Goal: Find specific page/section: Find specific page/section

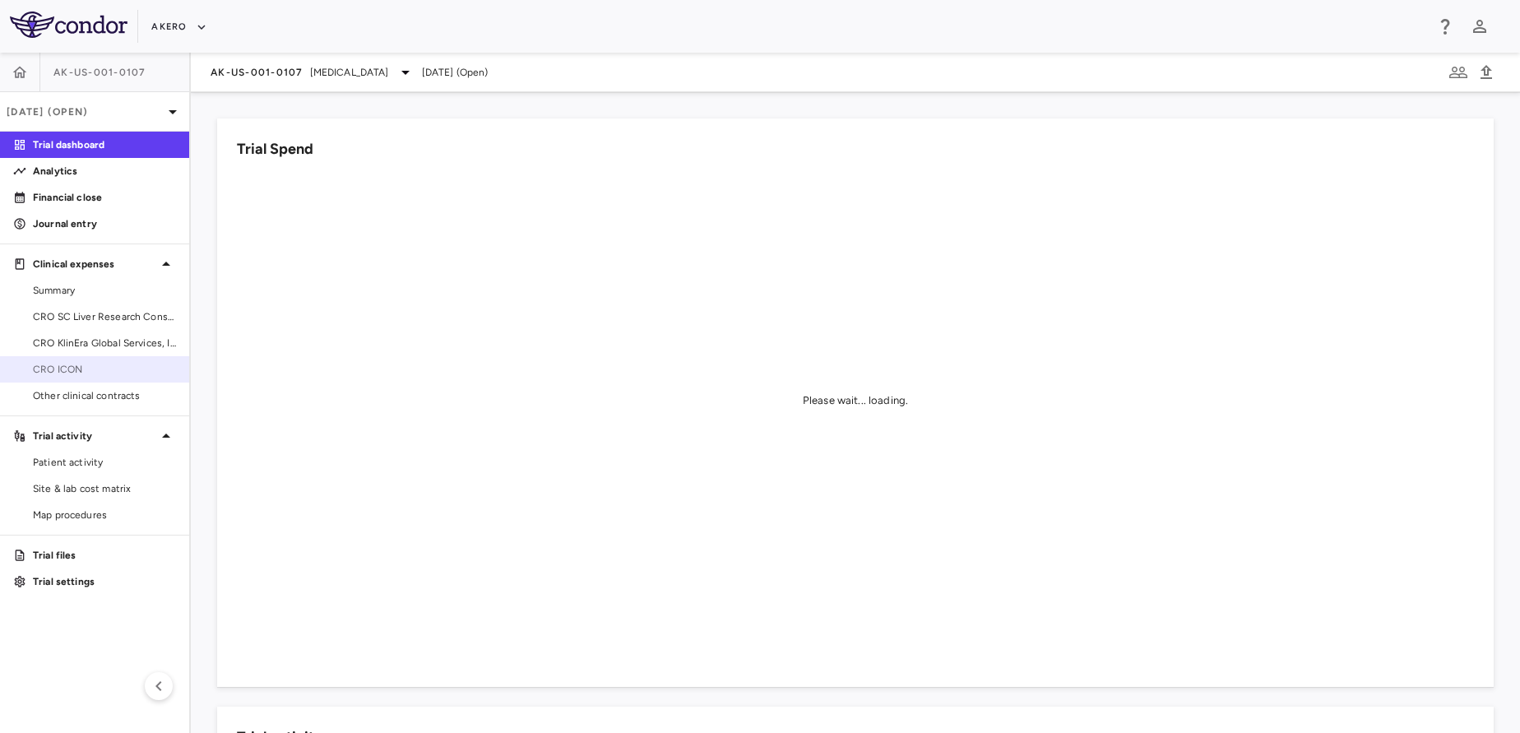
click at [61, 360] on link "CRO ICON" at bounding box center [94, 369] width 189 height 25
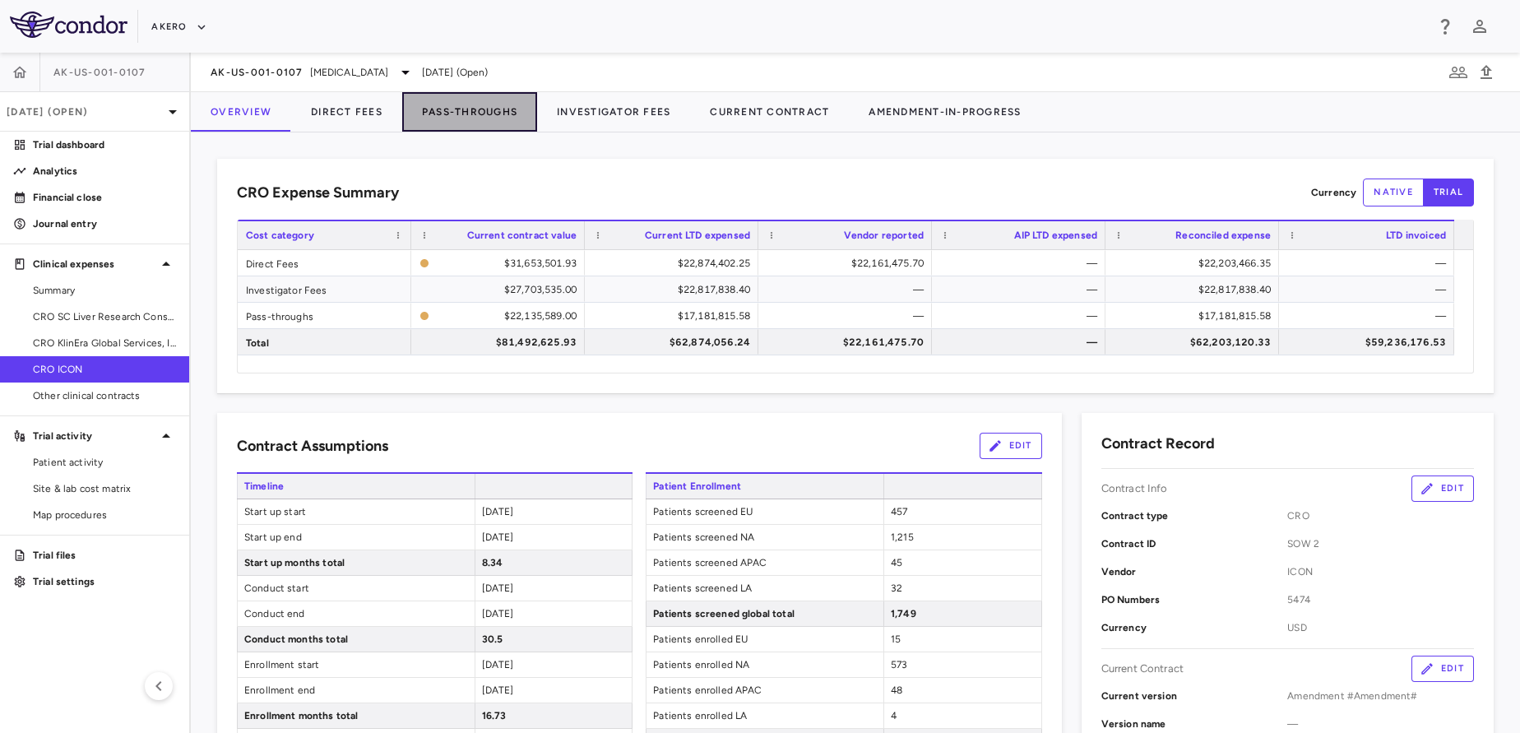
click at [481, 120] on button "Pass-Throughs" at bounding box center [469, 111] width 135 height 39
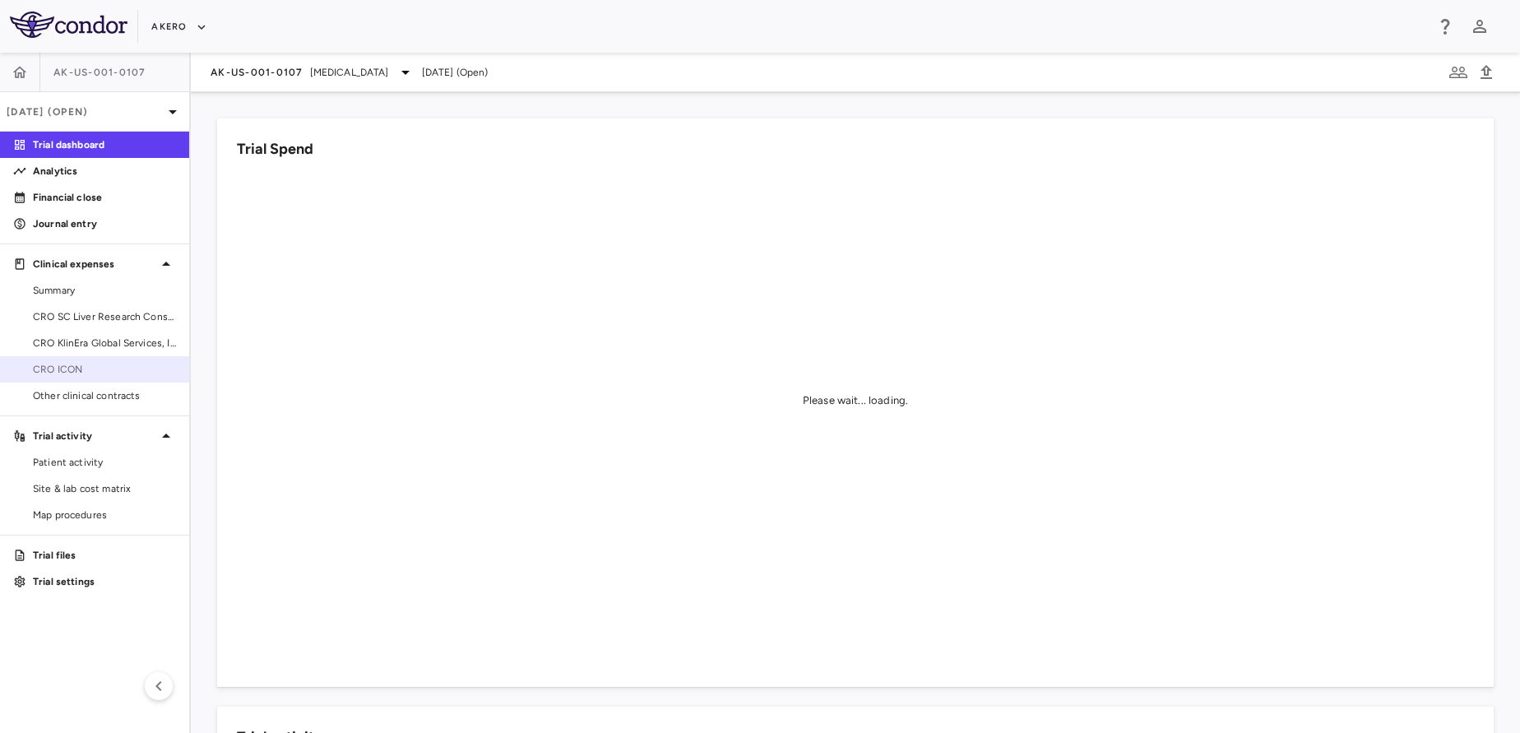
click at [91, 366] on span "CRO ICON" at bounding box center [104, 369] width 143 height 15
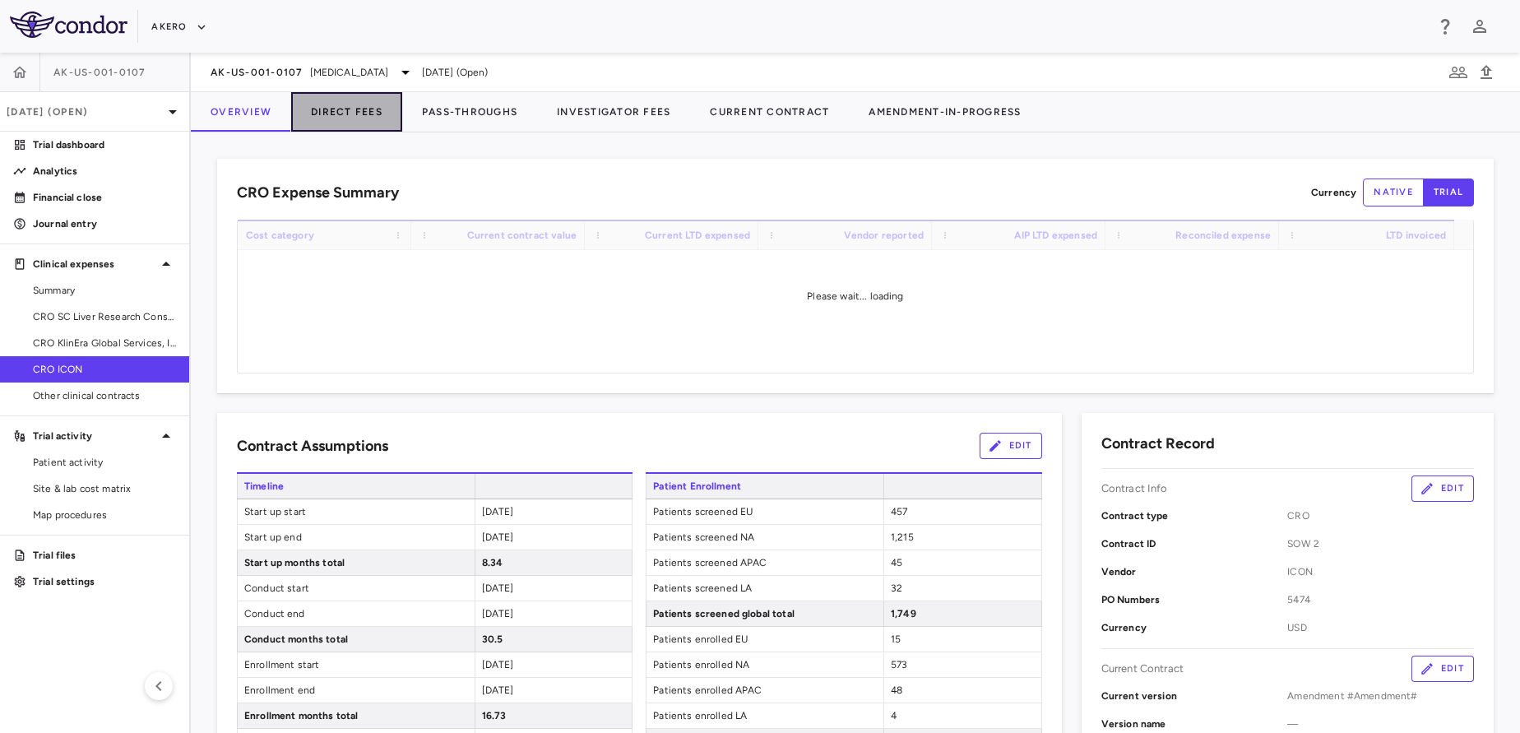
click at [332, 126] on button "Direct Fees" at bounding box center [346, 111] width 111 height 39
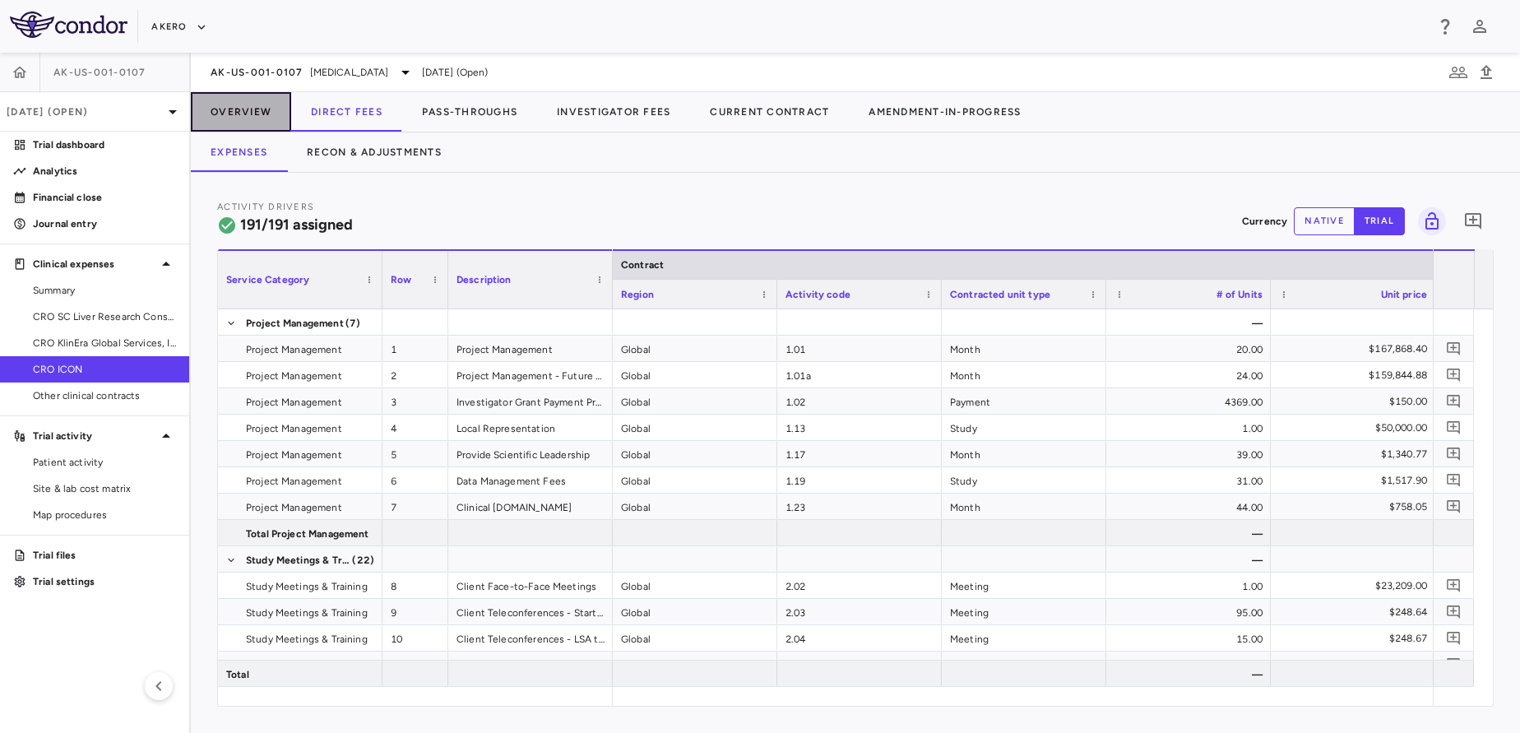
click at [245, 119] on button "Overview" at bounding box center [241, 111] width 100 height 39
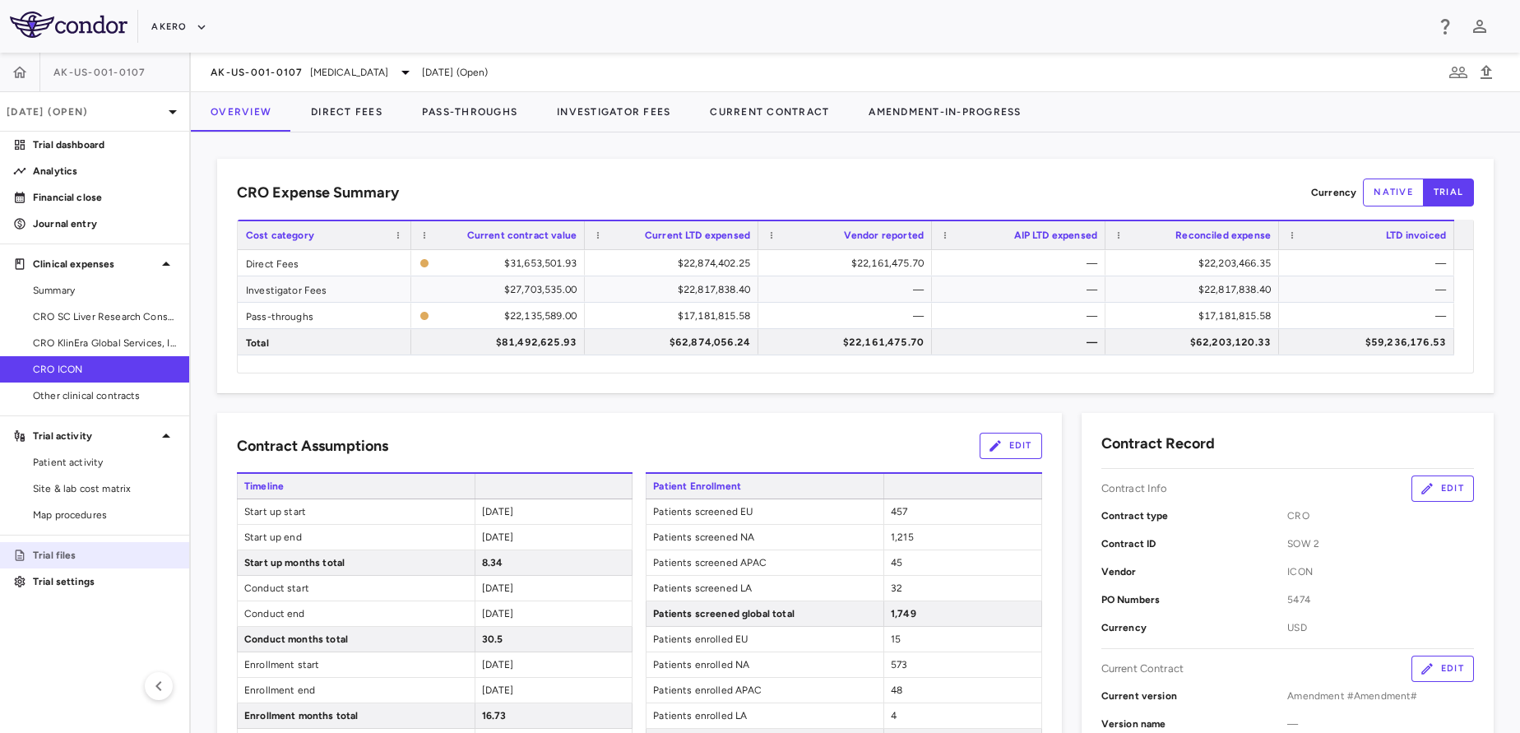
click at [106, 550] on p "Trial files" at bounding box center [104, 555] width 143 height 15
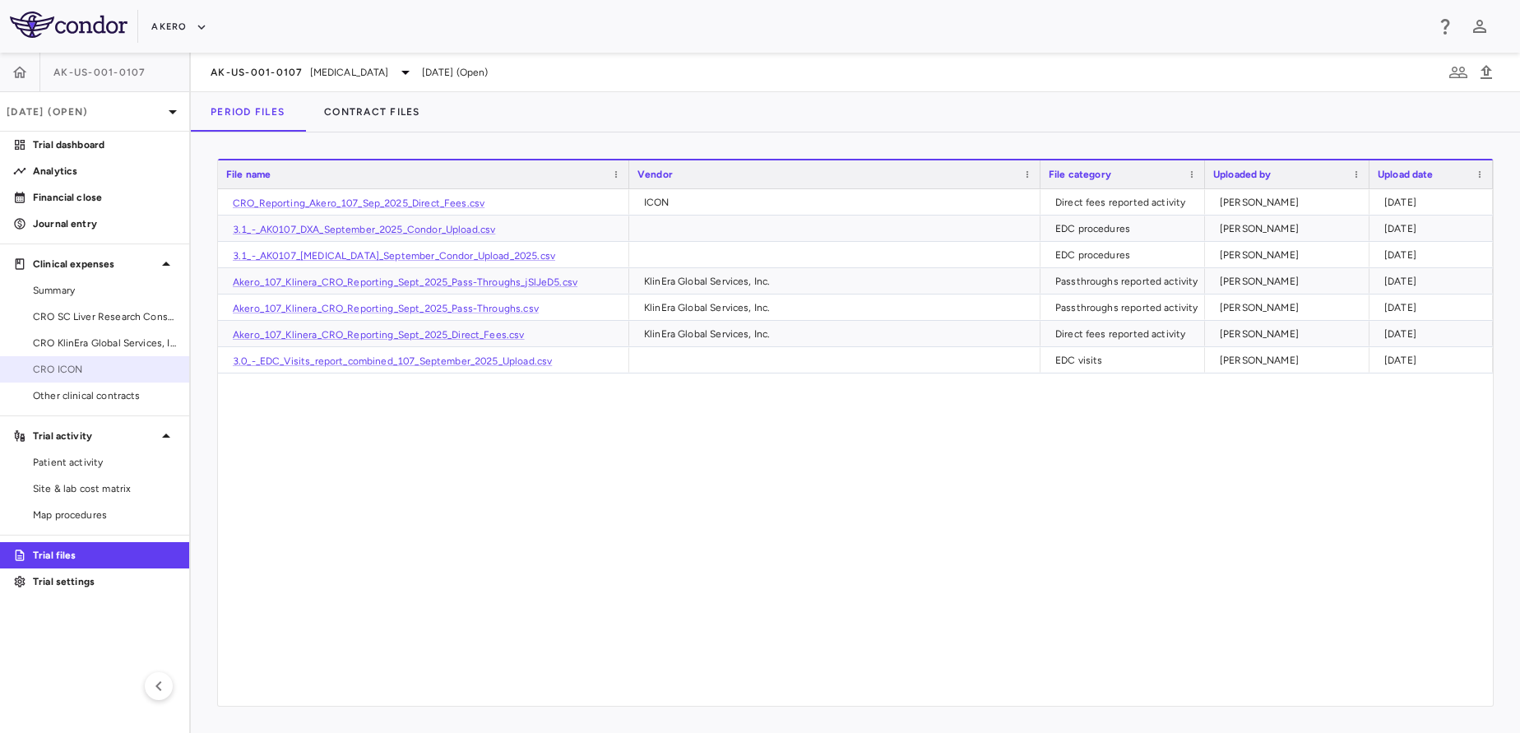
click at [117, 360] on link "CRO ICON" at bounding box center [94, 369] width 189 height 25
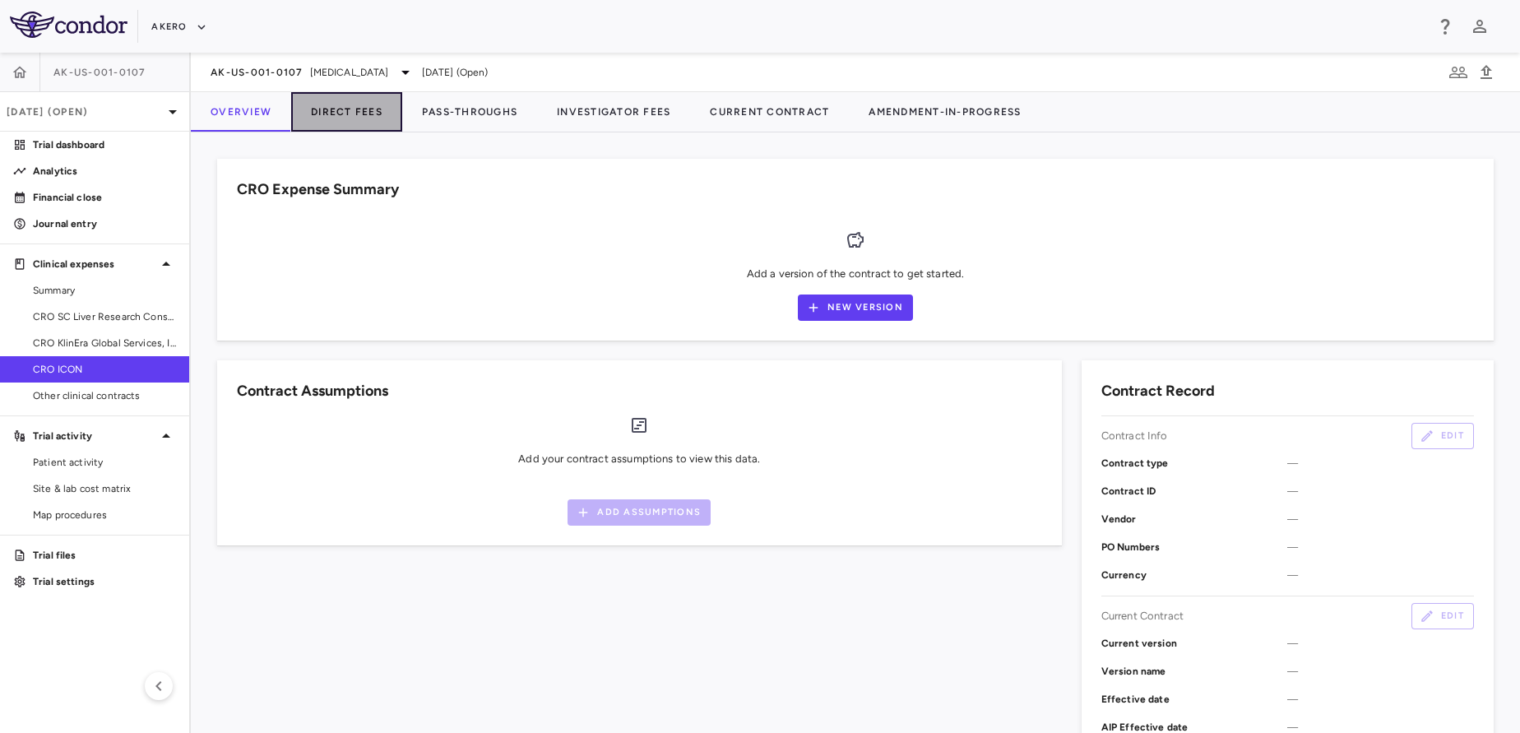
click at [339, 95] on button "Direct Fees" at bounding box center [346, 111] width 111 height 39
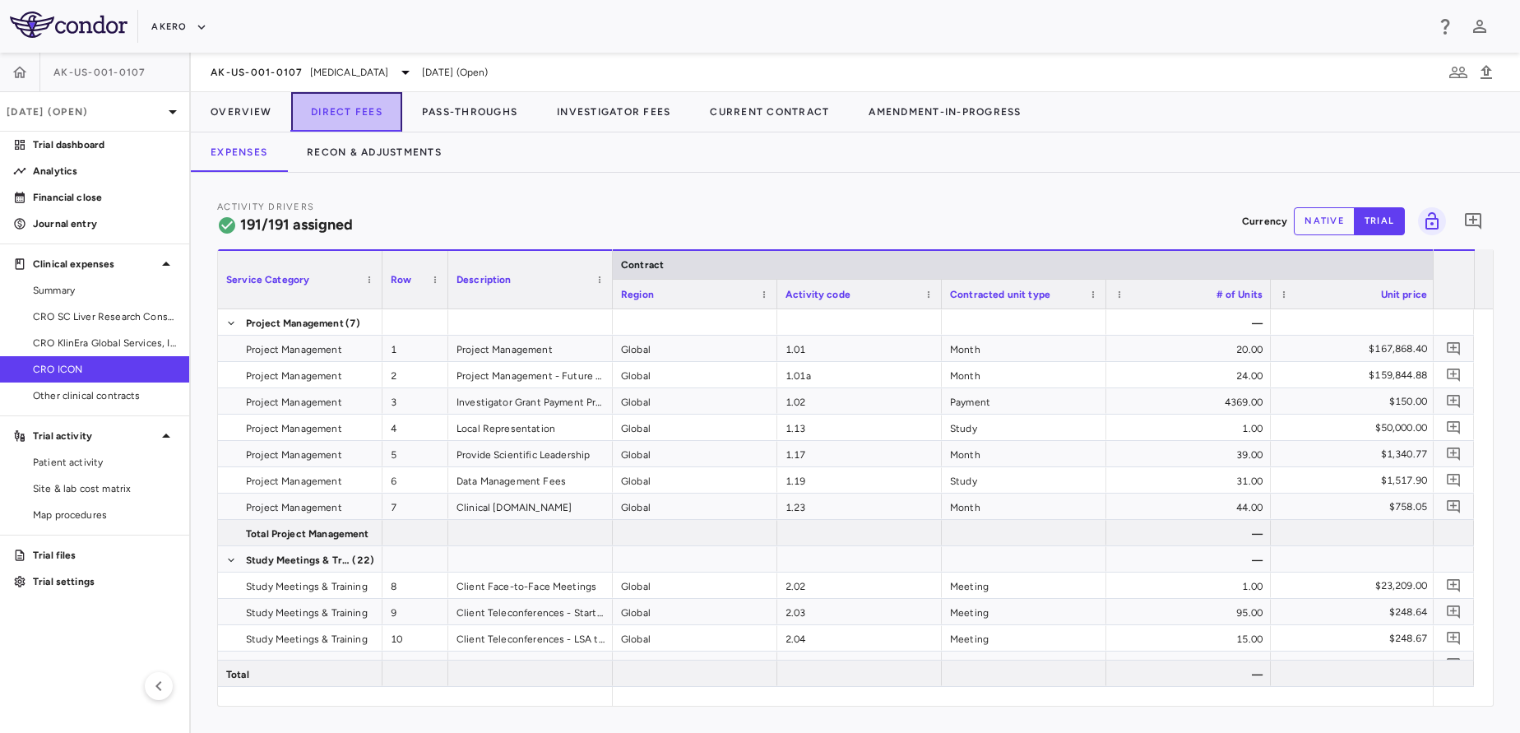
click at [337, 92] on button "Direct Fees" at bounding box center [346, 111] width 111 height 39
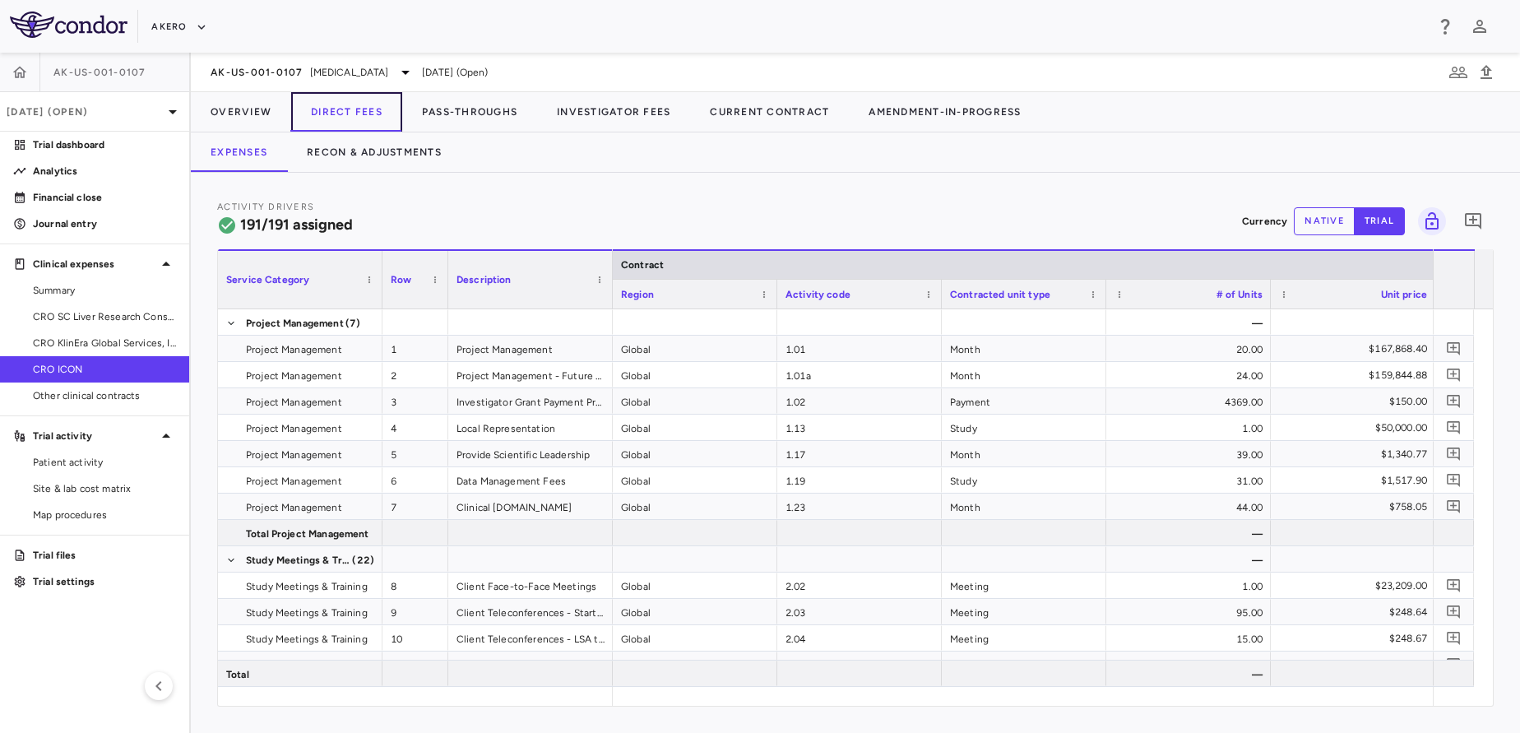
click at [337, 92] on button "Direct Fees" at bounding box center [346, 111] width 111 height 39
click at [341, 101] on button "Direct Fees" at bounding box center [346, 111] width 111 height 39
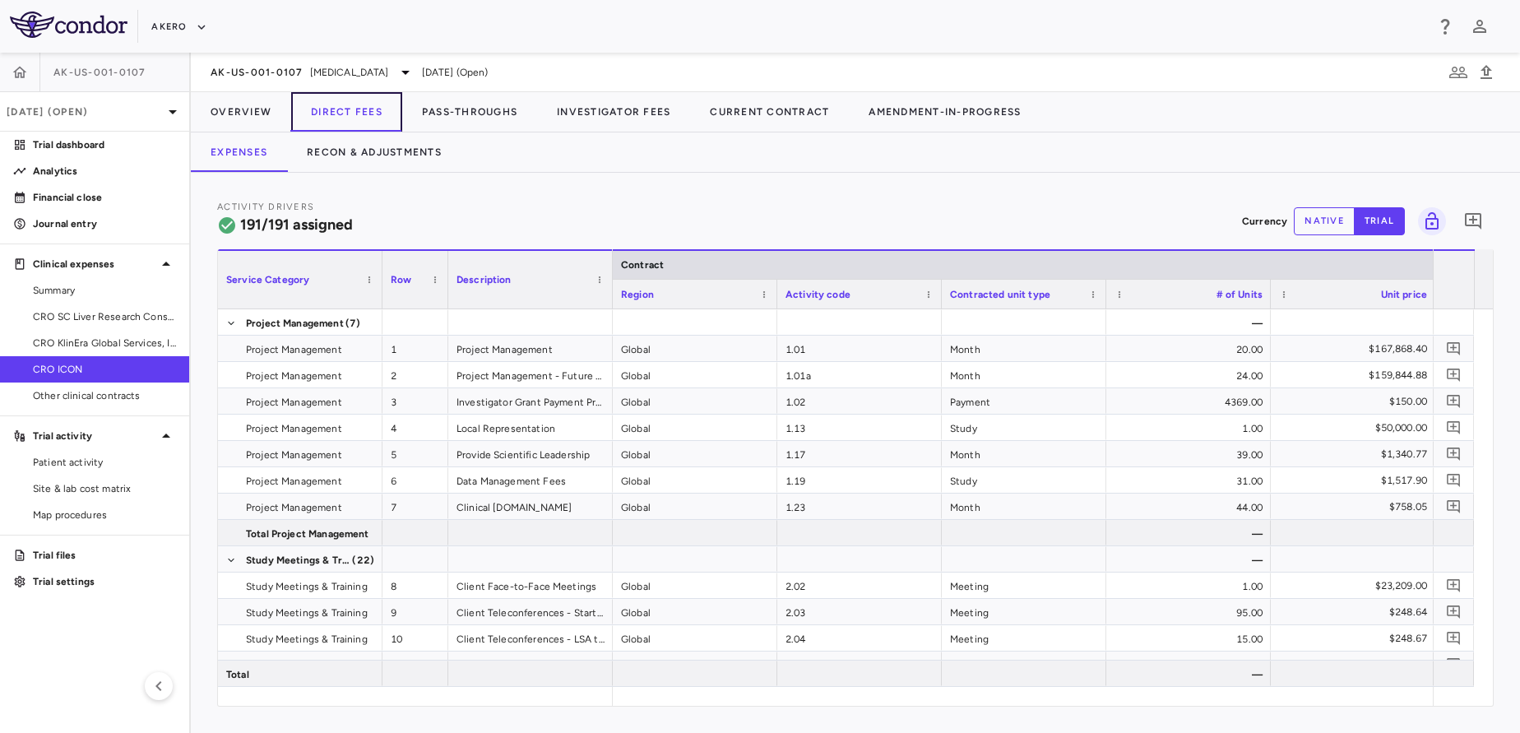
drag, startPoint x: 337, startPoint y: 105, endPoint x: 361, endPoint y: 82, distance: 33.2
click at [361, 82] on div "AK-US-001-0107 Nonalcoholic Steatohepatitis Sep 2025 (Open) Overview Direct Fee…" at bounding box center [856, 393] width 1330 height 680
click at [361, 85] on div "AK-US-001-0107 Nonalcoholic Steatohepatitis Sep 2025 (Open)" at bounding box center [856, 72] width 1330 height 39
click at [367, 79] on span "[MEDICAL_DATA]" at bounding box center [349, 72] width 79 height 15
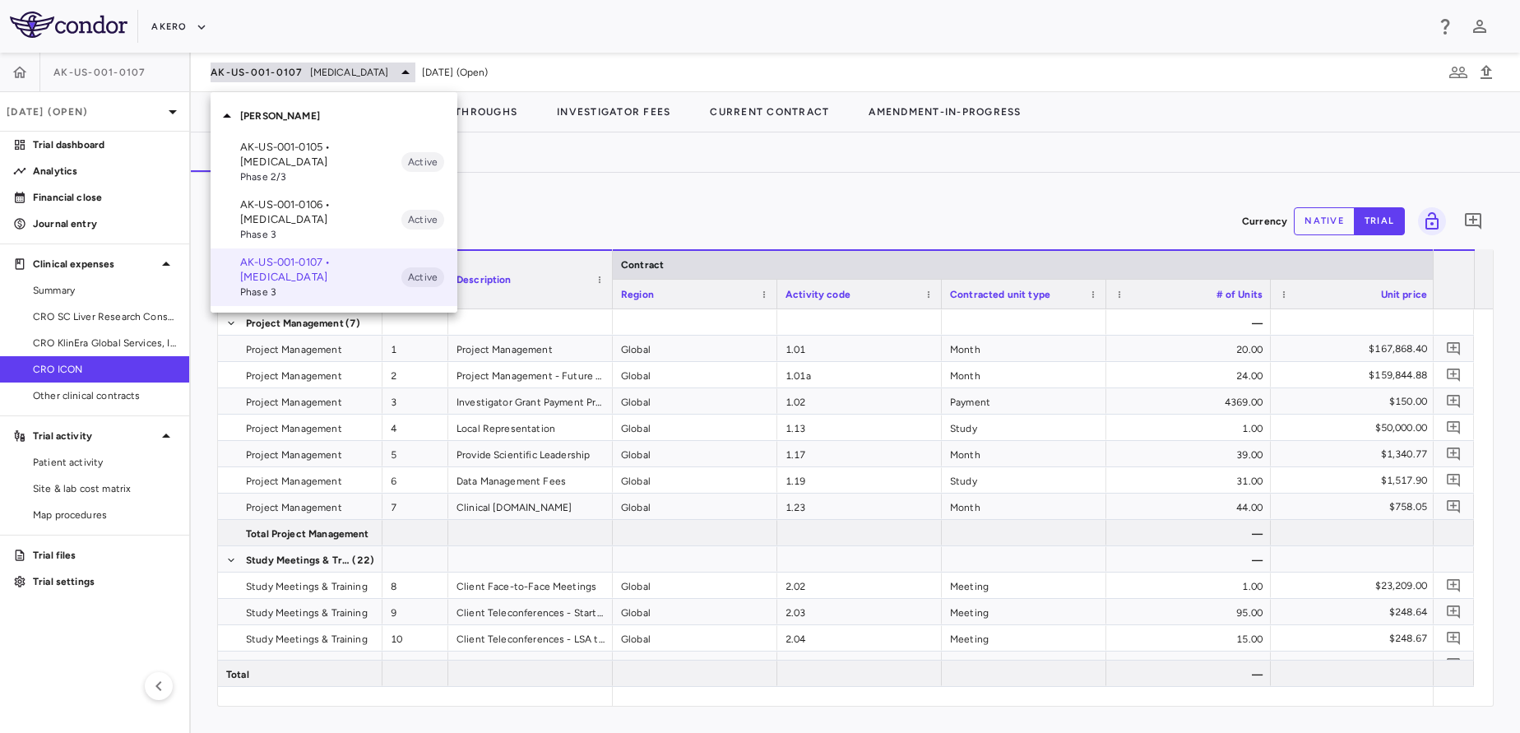
click at [367, 79] on div at bounding box center [760, 366] width 1520 height 733
